Goal: Task Accomplishment & Management: Complete application form

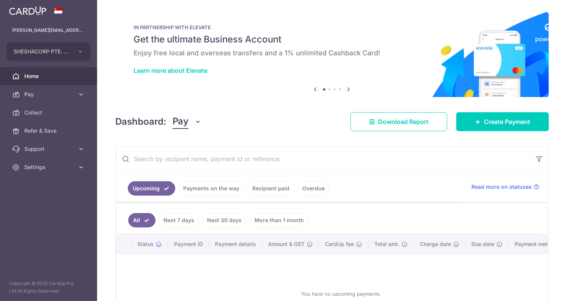
scroll to position [72, 0]
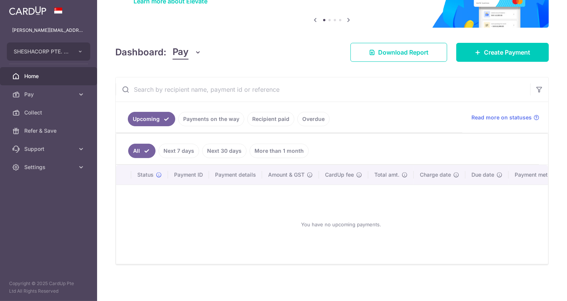
click at [334, 72] on div "× Pause Schedule Pause all future payments in this series Pause just this one p…" at bounding box center [332, 150] width 470 height 301
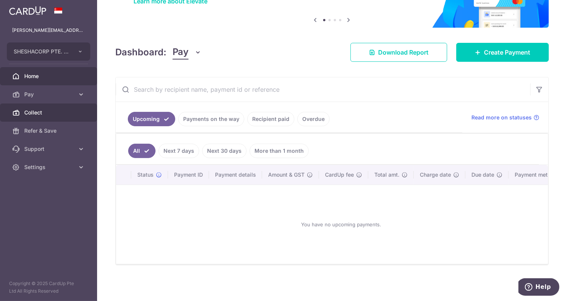
click at [42, 107] on link "Collect" at bounding box center [48, 113] width 97 height 18
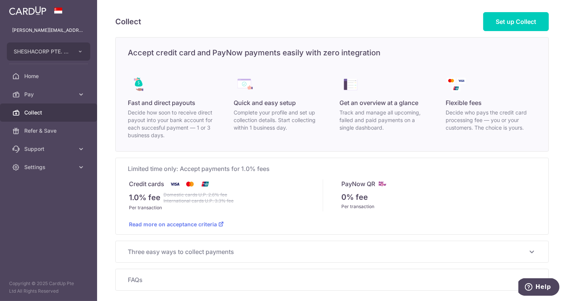
click at [212, 224] on link "Read more on acceptance criteria" at bounding box center [176, 224] width 95 height 6
click at [253, 140] on div "Fast and direct payouts Decide how soon to receive direct payout into your bank…" at bounding box center [332, 106] width 433 height 89
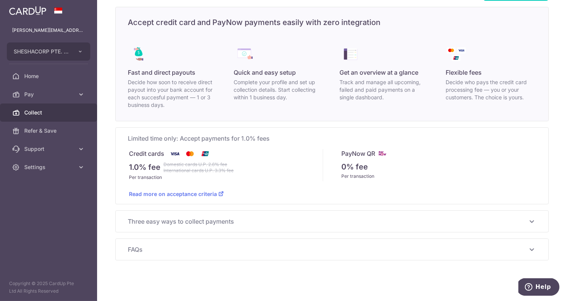
scroll to position [31, 0]
click at [171, 171] on strike "Domestic cards U.P. 2.6% fee International cards U.P. 3.3% fee" at bounding box center [198, 167] width 70 height 12
click at [231, 218] on span "Three easy ways to collect payments" at bounding box center [327, 221] width 399 height 9
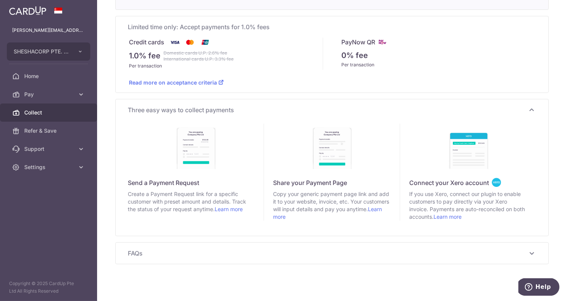
scroll to position [146, 0]
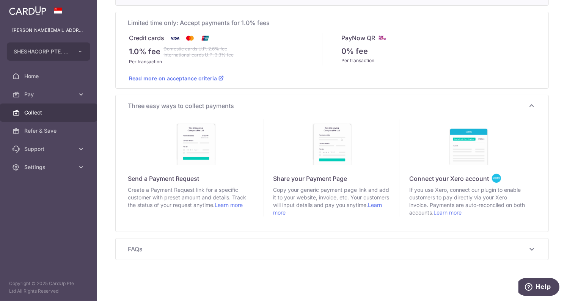
click at [480, 194] on span "If you use Xero, connect our plugin to enable customers to pay directly via you…" at bounding box center [468, 201] width 118 height 30
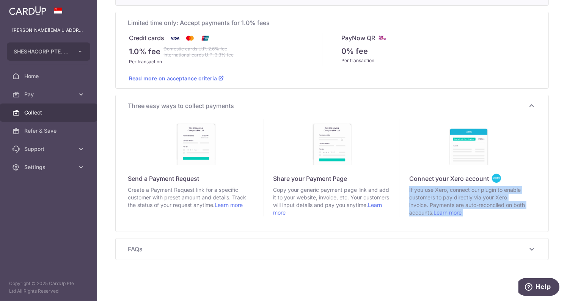
click at [480, 194] on span "If you use Xero, connect our plugin to enable customers to pay directly via you…" at bounding box center [468, 201] width 118 height 30
click at [461, 193] on span "If you use Xero, connect our plugin to enable customers to pay directly via you…" at bounding box center [468, 201] width 118 height 30
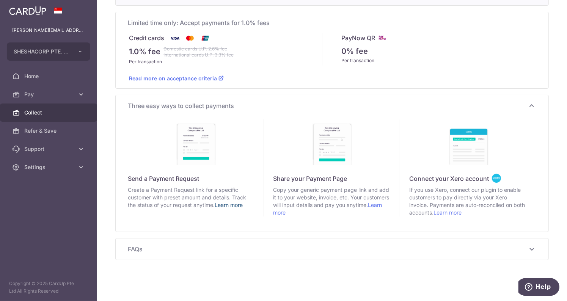
click at [230, 206] on link "Learn more" at bounding box center [229, 205] width 28 height 6
click at [41, 113] on span "Collect" at bounding box center [49, 113] width 50 height 8
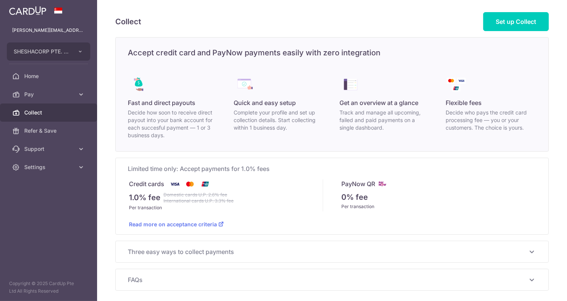
scroll to position [0, 0]
click at [524, 26] on link "Set up Collect" at bounding box center [516, 21] width 66 height 19
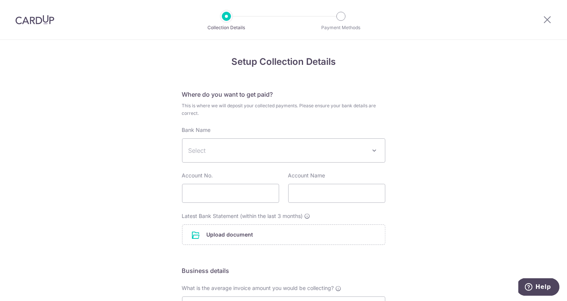
click at [269, 152] on span "Select" at bounding box center [277, 150] width 178 height 9
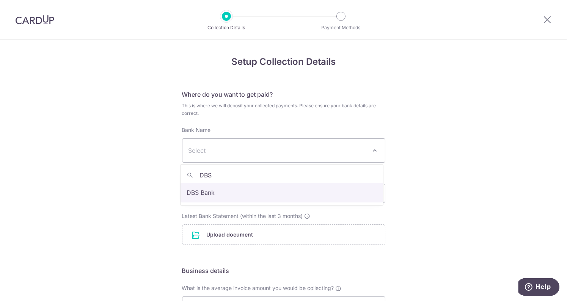
type input "DBS"
select select "6"
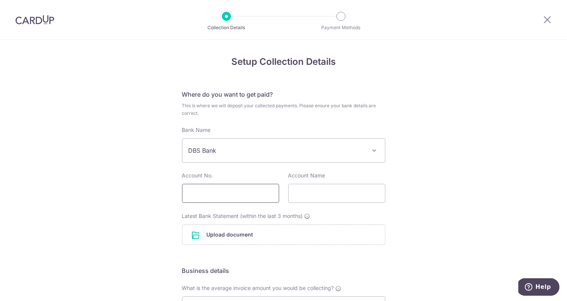
click at [255, 193] on input "text" at bounding box center [230, 193] width 97 height 19
paste input "885413996079"
type input "885413996079"
paste input "SHESHACORP PTE LTD"
type input "SHESHACORP PTE LTD"
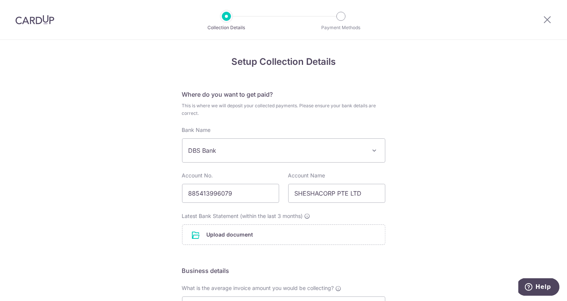
click at [276, 256] on form "Where do you want to get paid? This is where we will deposit your collected pay…" at bounding box center [283, 271] width 203 height 363
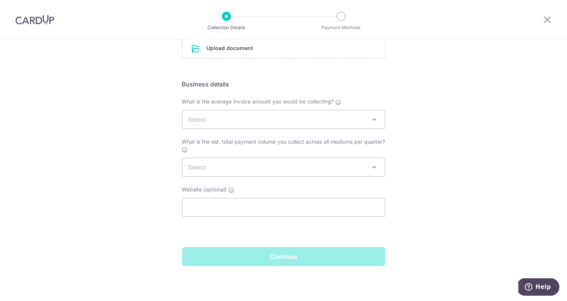
scroll to position [187, 0]
click at [345, 116] on span "Select" at bounding box center [283, 119] width 202 height 18
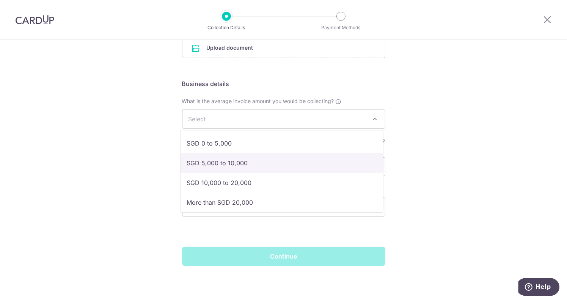
scroll to position [3, 0]
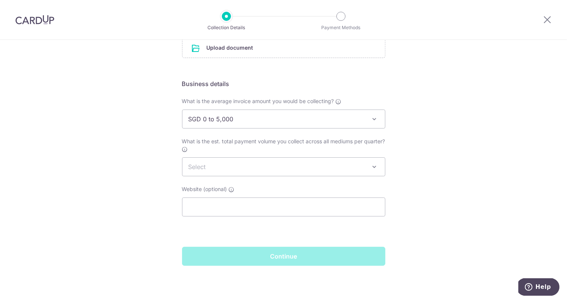
click at [311, 118] on span "SGD 0 to 5,000" at bounding box center [283, 119] width 202 height 18
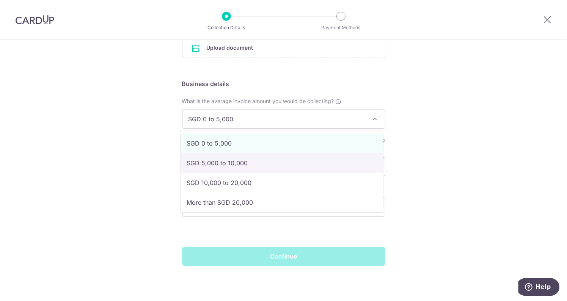
select select "SGD 5,000 to 10,000"
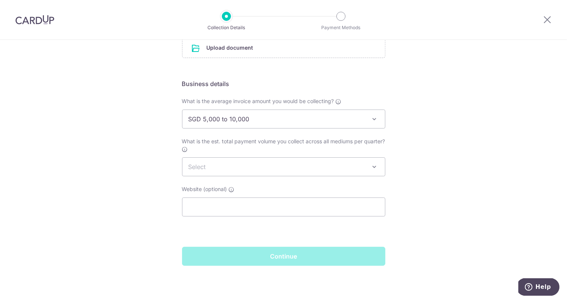
click at [290, 165] on span "Select" at bounding box center [283, 167] width 202 height 18
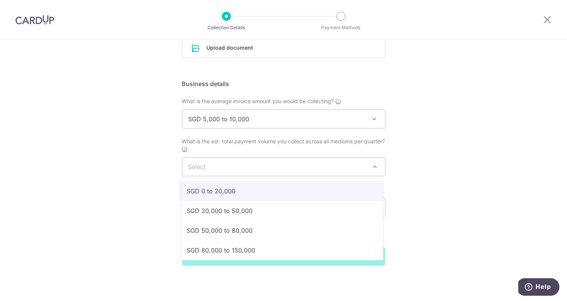
select select "SGD 0 to 20,000"
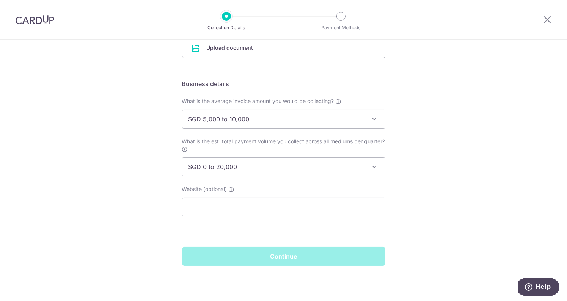
click at [259, 196] on div "Website (optional)" at bounding box center [283, 200] width 203 height 31
click at [228, 200] on input "text" at bounding box center [283, 207] width 203 height 19
type input "Stealth Start-up"
click at [97, 112] on div "Setup Collection Details Where do you want to get paid? This is where we will d…" at bounding box center [283, 77] width 567 height 449
